Goal: Register for event/course

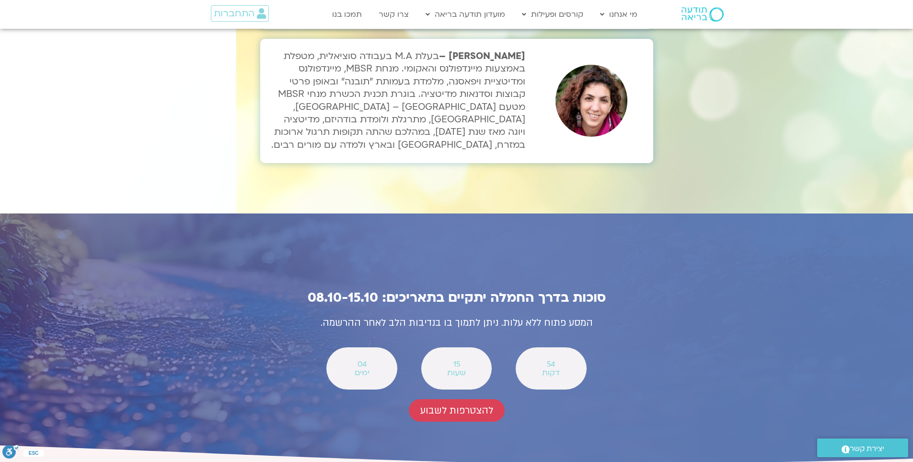
scroll to position [3308, 0]
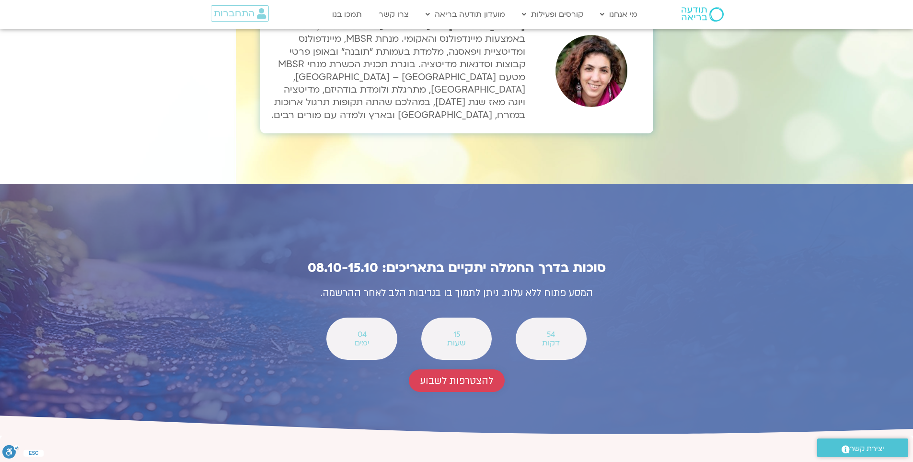
click at [452, 375] on span "להצטרפות לשבוע" at bounding box center [456, 380] width 73 height 11
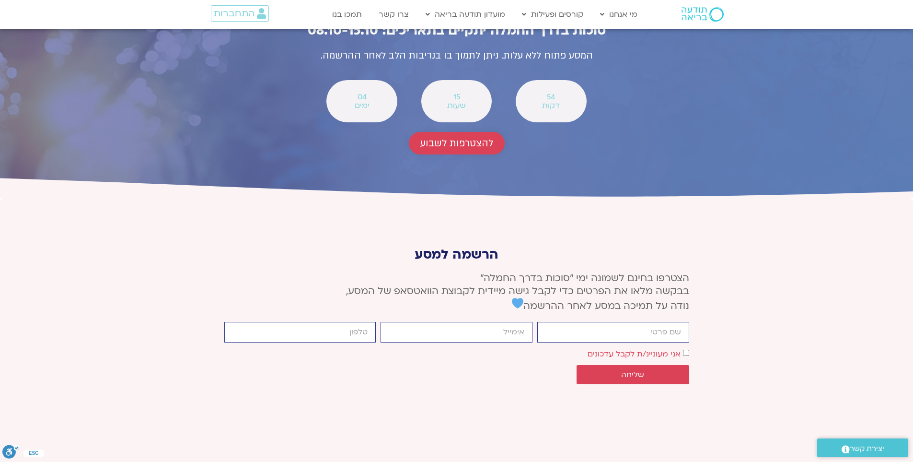
scroll to position [3549, 0]
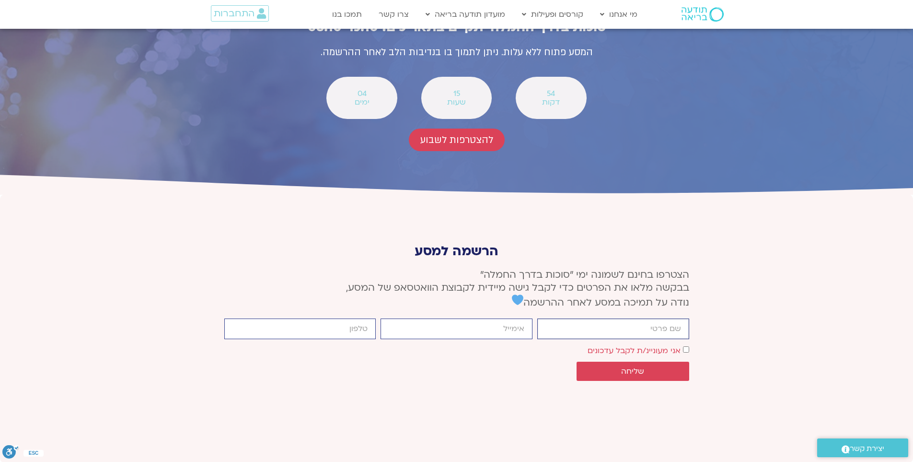
click at [565, 318] on input "firstname" at bounding box center [613, 328] width 152 height 21
type input "אביטל גאון"
type input "avitalgaon@gmail.com"
type input "0548462719"
click at [625, 367] on span "שליחה" at bounding box center [632, 371] width 23 height 9
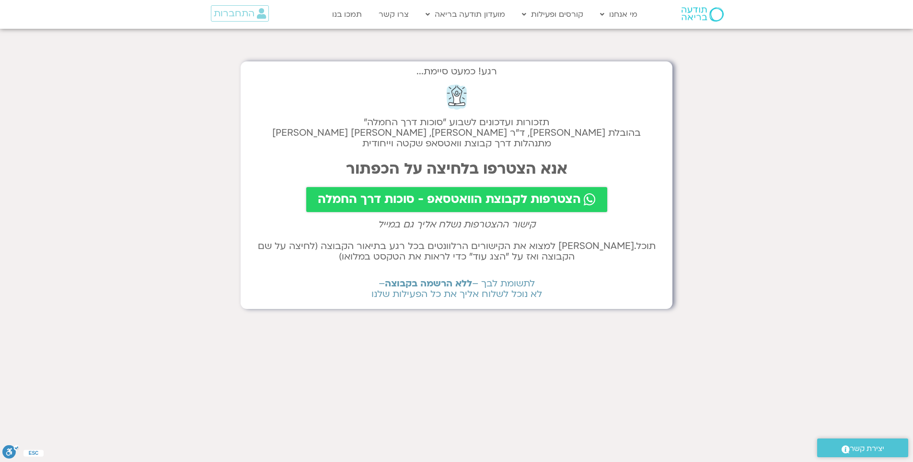
click at [436, 200] on span "הצטרפות לקבוצת הוואטסאפ - סוכות דרך החמלה" at bounding box center [449, 199] width 263 height 13
